Goal: Information Seeking & Learning: Check status

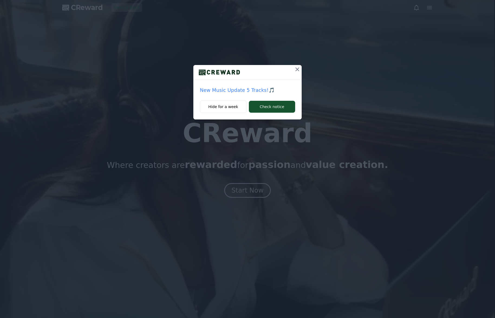
click at [249, 187] on div "New Music Update 5 Tracks!🎵 Hide for a week Check notice" at bounding box center [247, 159] width 495 height 318
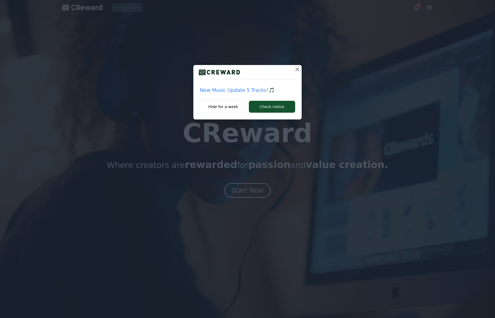
click at [297, 71] on icon at bounding box center [297, 69] width 6 height 6
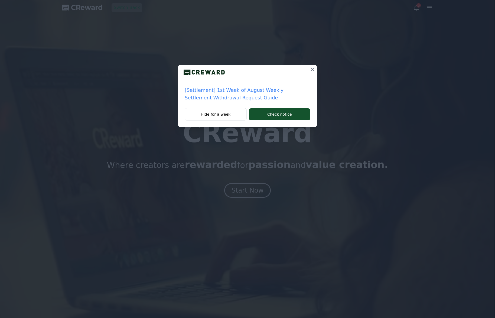
click at [310, 70] on icon at bounding box center [312, 69] width 6 height 6
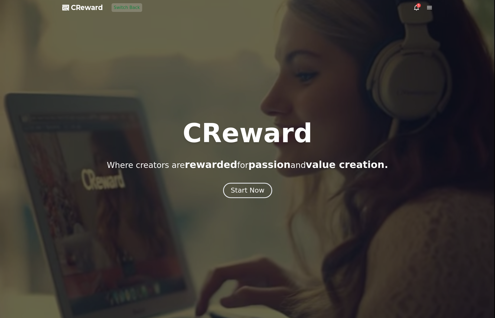
click at [257, 189] on div "Start Now" at bounding box center [248, 190] width 34 height 9
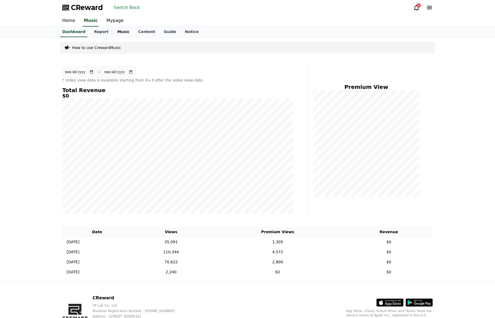
click at [118, 32] on link "Music" at bounding box center [123, 32] width 21 height 10
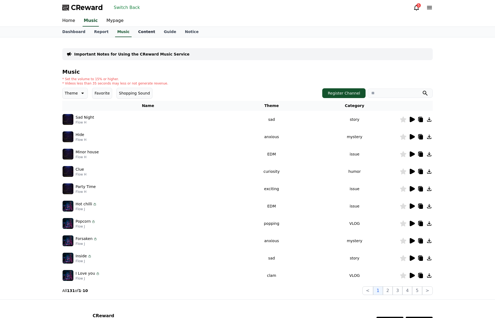
click at [134, 31] on link "Content" at bounding box center [147, 32] width 26 height 10
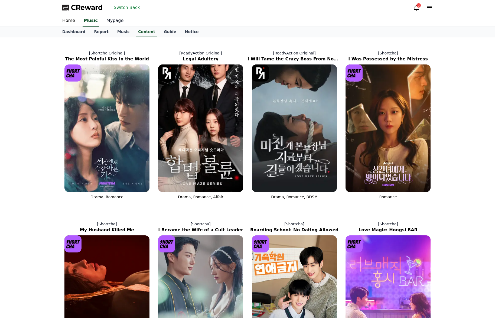
click at [110, 22] on link "Mypage" at bounding box center [115, 20] width 26 height 11
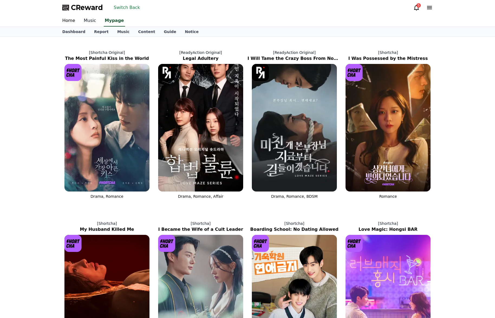
select select "**********"
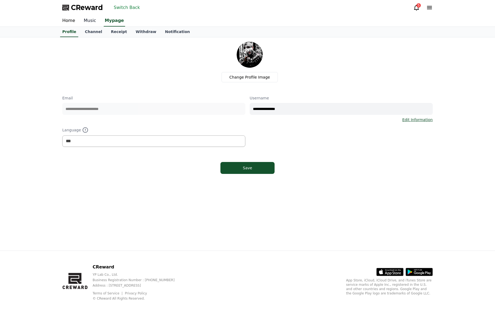
click at [87, 22] on link "Music" at bounding box center [89, 20] width 21 height 11
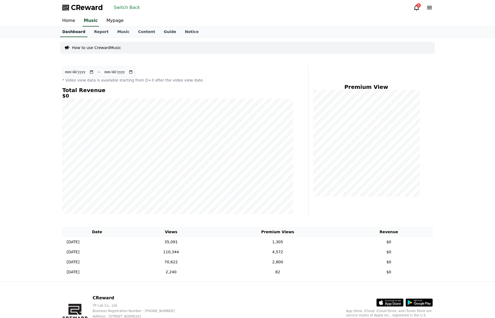
click at [75, 32] on link "Dashboard" at bounding box center [73, 32] width 27 height 10
click at [97, 32] on link "Report" at bounding box center [101, 32] width 23 height 10
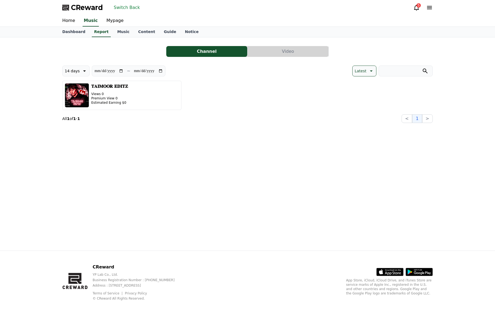
click at [276, 52] on button "Video" at bounding box center [287, 51] width 81 height 11
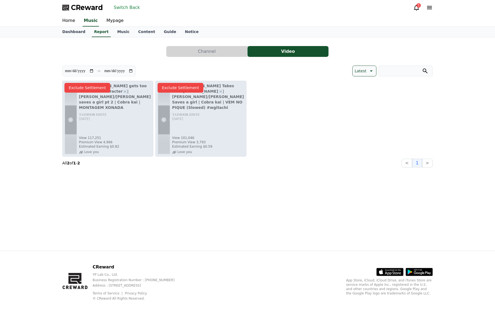
click at [232, 52] on button "Channel" at bounding box center [206, 51] width 81 height 11
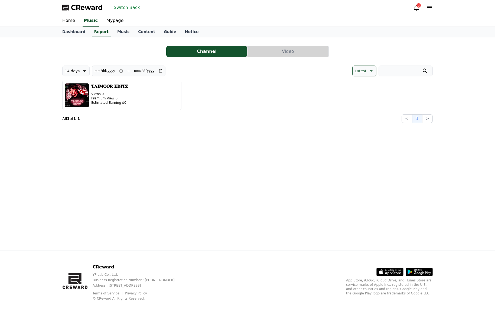
click at [271, 51] on button "Video" at bounding box center [287, 51] width 81 height 11
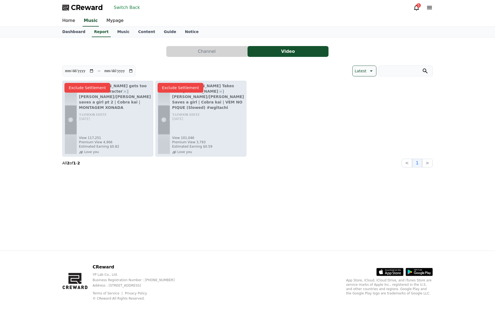
click at [233, 52] on button "Channel" at bounding box center [206, 51] width 81 height 11
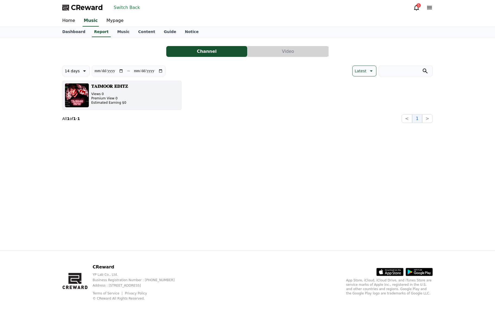
click at [110, 103] on p "Estimated Earning $0" at bounding box center [109, 102] width 37 height 4
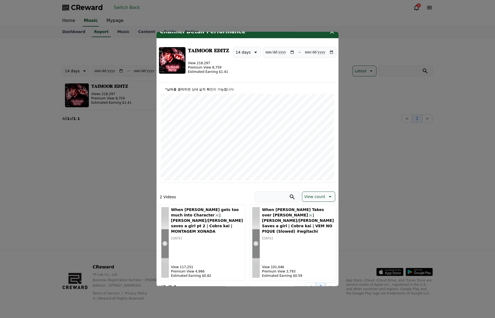
scroll to position [14, 0]
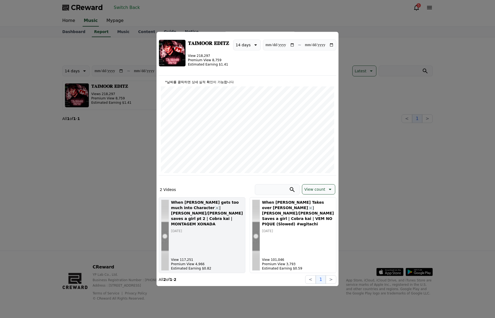
click at [169, 218] on img "modal" at bounding box center [165, 234] width 8 height 71
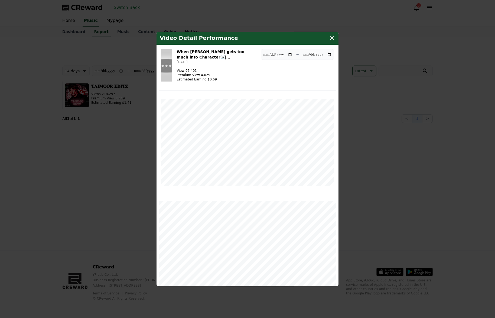
click at [171, 74] on img "modal" at bounding box center [166, 65] width 11 height 32
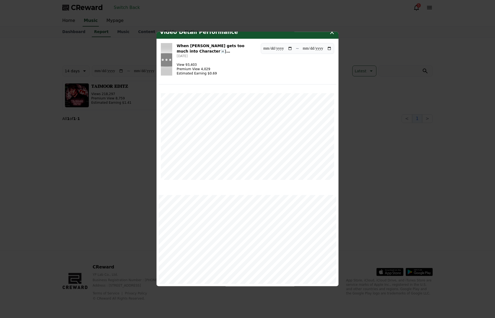
scroll to position [0, 0]
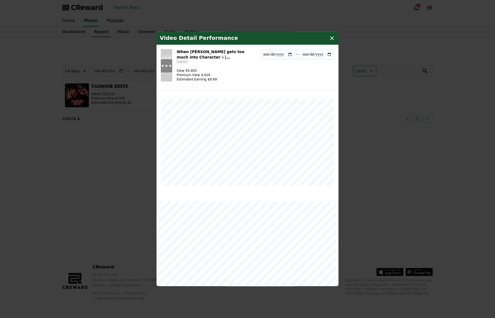
click at [388, 195] on button "close modal" at bounding box center [247, 159] width 495 height 318
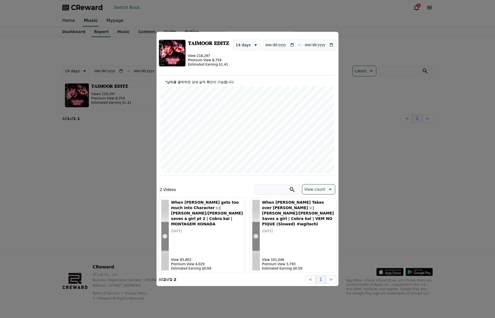
click at [120, 145] on button "close modal" at bounding box center [247, 159] width 495 height 318
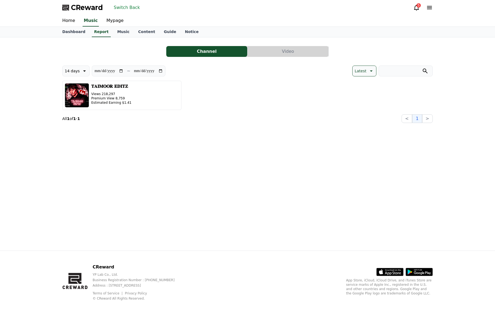
click at [297, 54] on button "Video" at bounding box center [287, 51] width 81 height 11
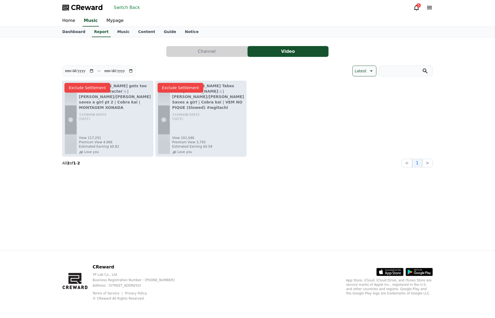
click at [256, 160] on section "All 2 of 1 - 2 < 1 >" at bounding box center [247, 163] width 370 height 9
click at [133, 8] on button "Switch Back" at bounding box center [126, 7] width 31 height 9
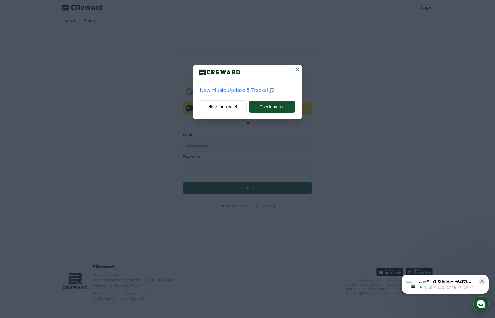
drag, startPoint x: 295, startPoint y: 54, endPoint x: 288, endPoint y: 51, distance: 7.3
